Goal: Task Accomplishment & Management: Use online tool/utility

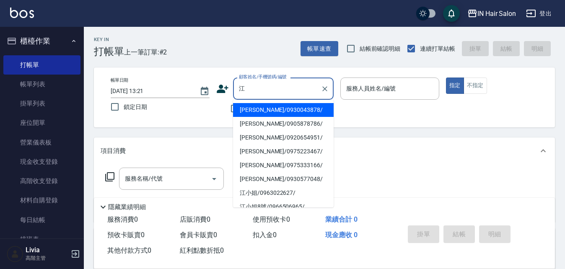
click at [249, 165] on li "[PERSON_NAME]/0975333166/" at bounding box center [283, 165] width 101 height 14
type input "[PERSON_NAME]/0975333166/"
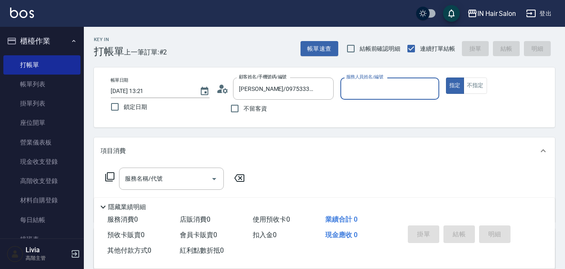
type input "6號設計師[PERSON_NAME]-6"
click at [110, 177] on icon at bounding box center [110, 177] width 10 height 10
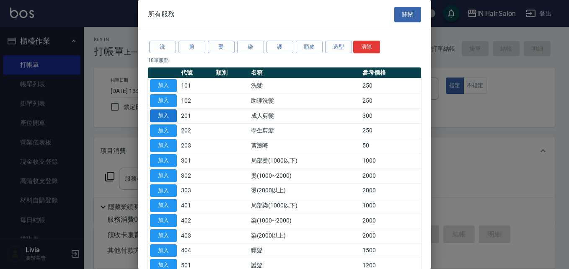
click at [161, 113] on button "加入" at bounding box center [163, 115] width 27 height 13
type input "成人剪髮(201)"
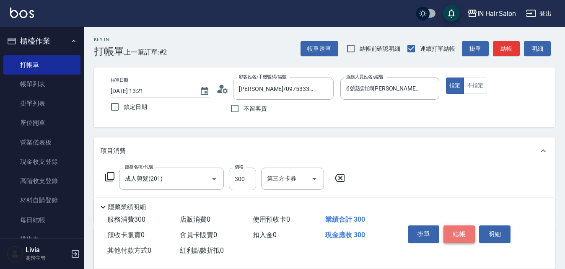
click at [457, 231] on button "結帳" at bounding box center [459, 235] width 31 height 18
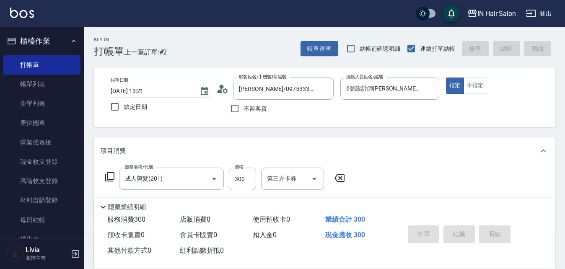
type input "[DATE] 14:09"
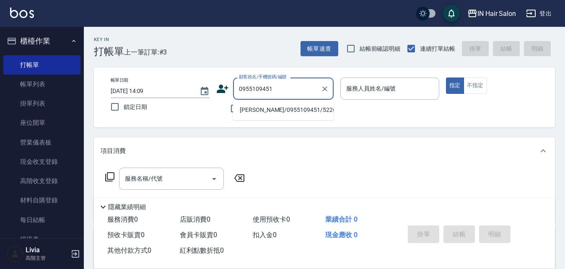
click at [256, 113] on li "[PERSON_NAME]/0955109451/522651" at bounding box center [283, 110] width 101 height 14
type input "[PERSON_NAME]/0955109451/522651"
type input "8號店長Livia-8"
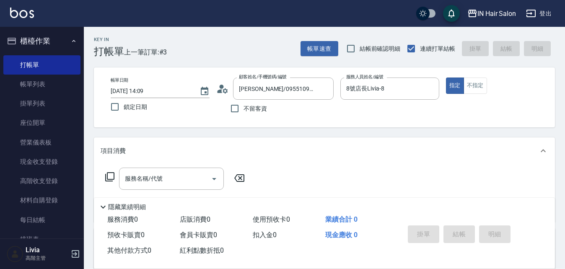
click at [110, 175] on icon at bounding box center [110, 177] width 10 height 10
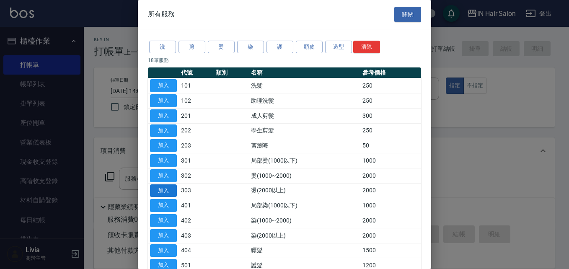
click at [168, 188] on button "加入" at bounding box center [163, 190] width 27 height 13
type input "燙(2000以上)(303)"
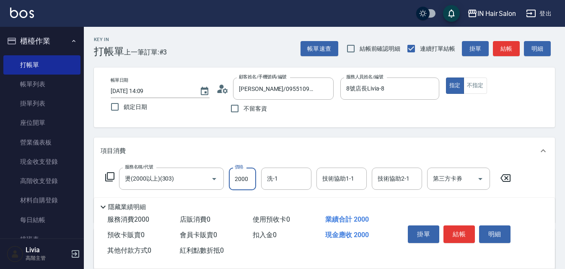
click at [243, 179] on input "2000" at bounding box center [242, 179] width 27 height 23
type input "2500"
click at [458, 231] on button "結帳" at bounding box center [459, 235] width 31 height 18
